Goal: Task Accomplishment & Management: Use online tool/utility

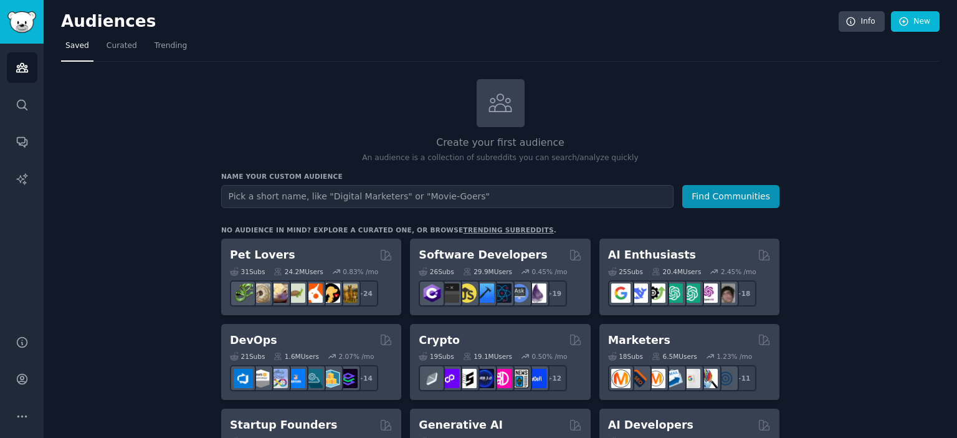
click at [236, 135] on h2 "Create your first audience" at bounding box center [500, 143] width 558 height 16
click at [17, 413] on icon "Sidebar" at bounding box center [22, 416] width 13 height 13
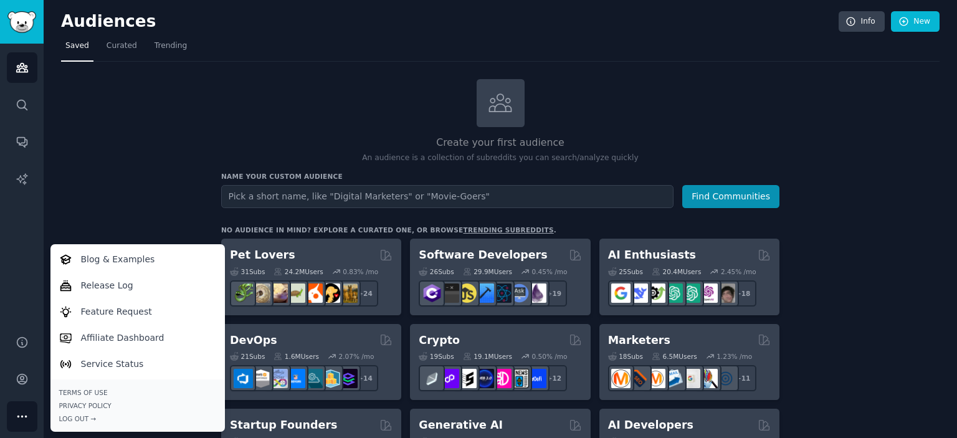
click at [17, 413] on icon "Sidebar" at bounding box center [22, 416] width 13 height 13
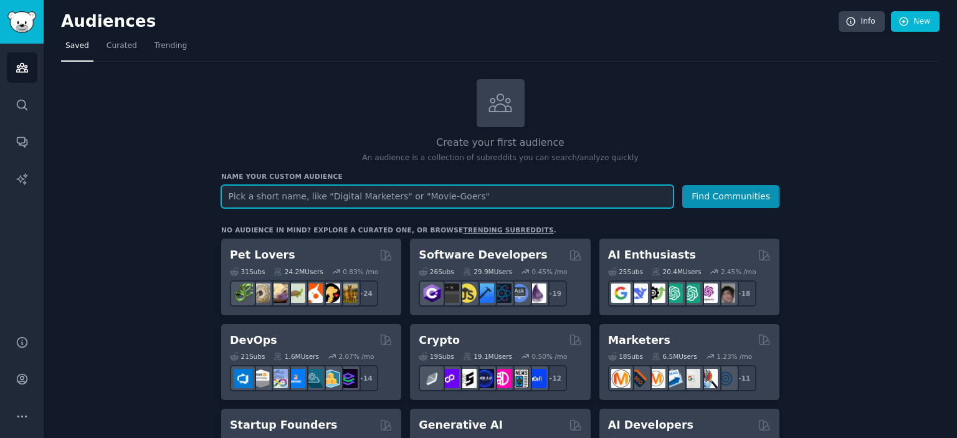
click at [491, 191] on input "text" at bounding box center [447, 196] width 452 height 23
type input "hom"
type input "busy moms"
click at [682, 185] on button "Find Communities" at bounding box center [730, 196] width 97 height 23
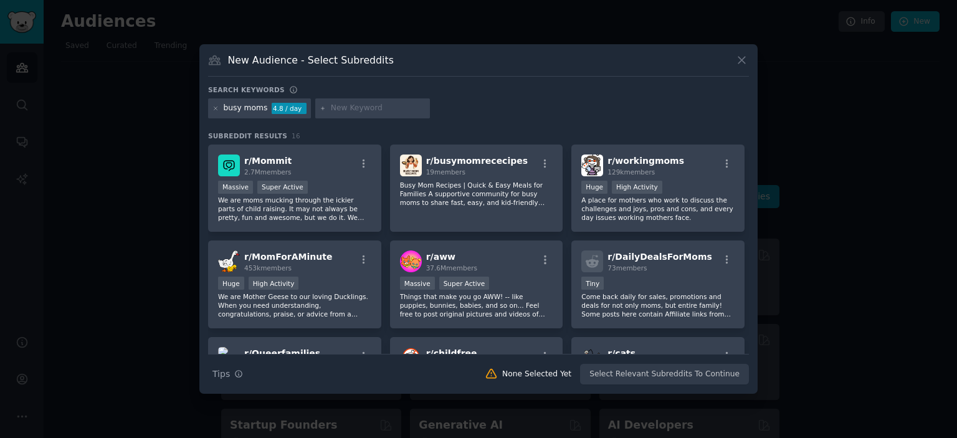
click at [738, 62] on icon at bounding box center [741, 60] width 13 height 13
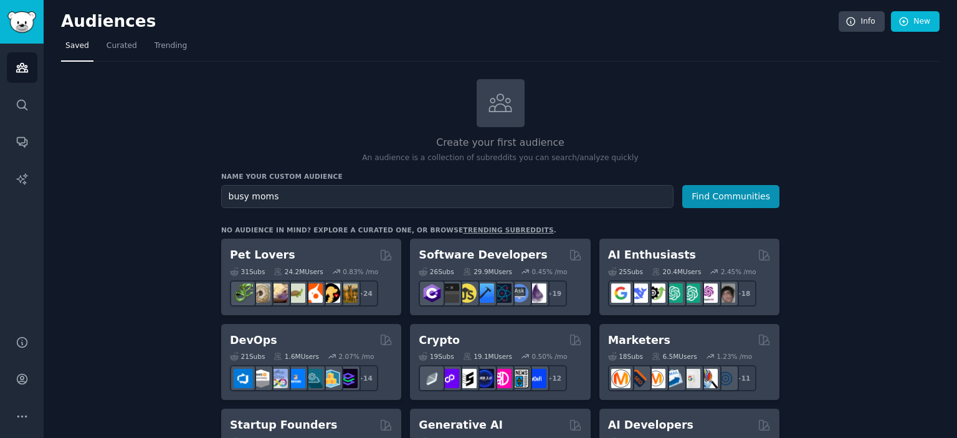
click at [653, 80] on div "Create your first audience An audience is a collection of subreddits you can se…" at bounding box center [500, 121] width 558 height 85
drag, startPoint x: 499, startPoint y: 1, endPoint x: 305, endPoint y: 62, distance: 203.4
drag, startPoint x: 345, startPoint y: 0, endPoint x: 681, endPoint y: 104, distance: 351.7
click at [681, 104] on div "Create your first audience An audience is a collection of subreddits you can se…" at bounding box center [500, 121] width 558 height 85
